Goal: Task Accomplishment & Management: Manage account settings

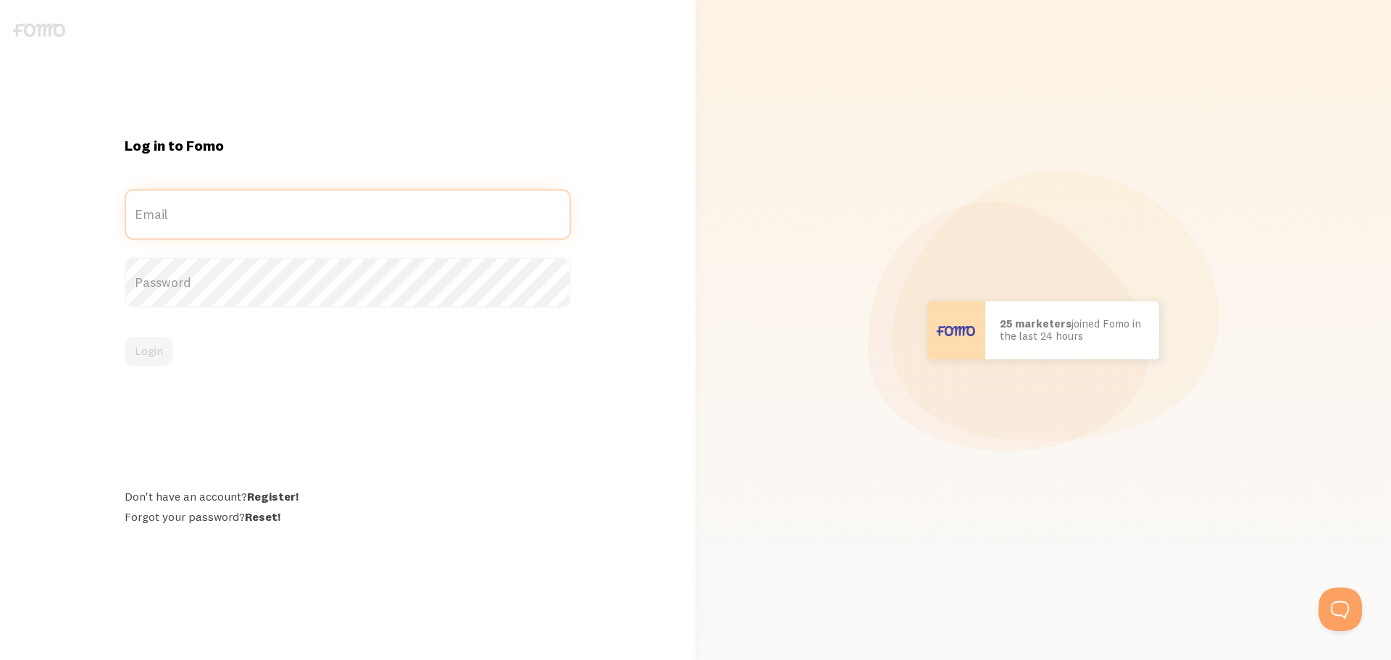
type input "[EMAIL_ADDRESS][DOMAIN_NAME]"
click at [167, 340] on div "Login" at bounding box center [348, 351] width 446 height 29
click at [167, 340] on button "Login" at bounding box center [149, 351] width 49 height 29
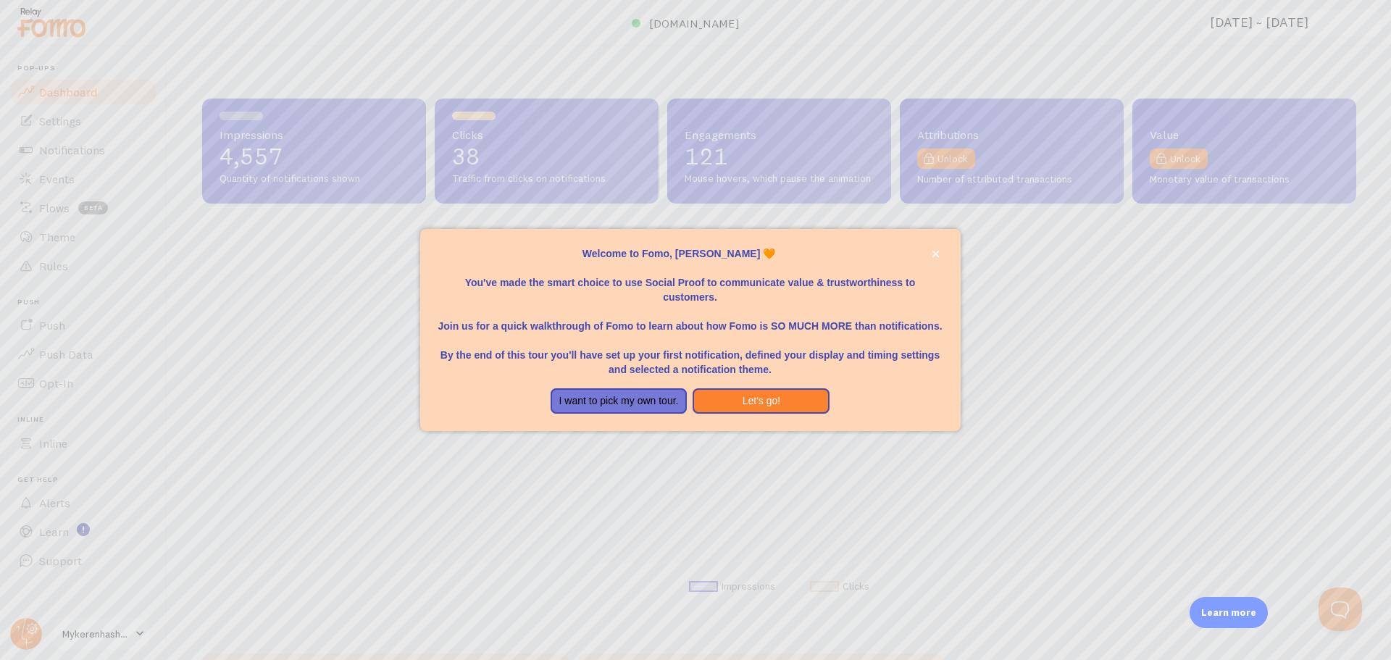
scroll to position [380, 1143]
click at [934, 253] on icon "close," at bounding box center [934, 253] width 7 height 7
